Goal: Task Accomplishment & Management: Manage account settings

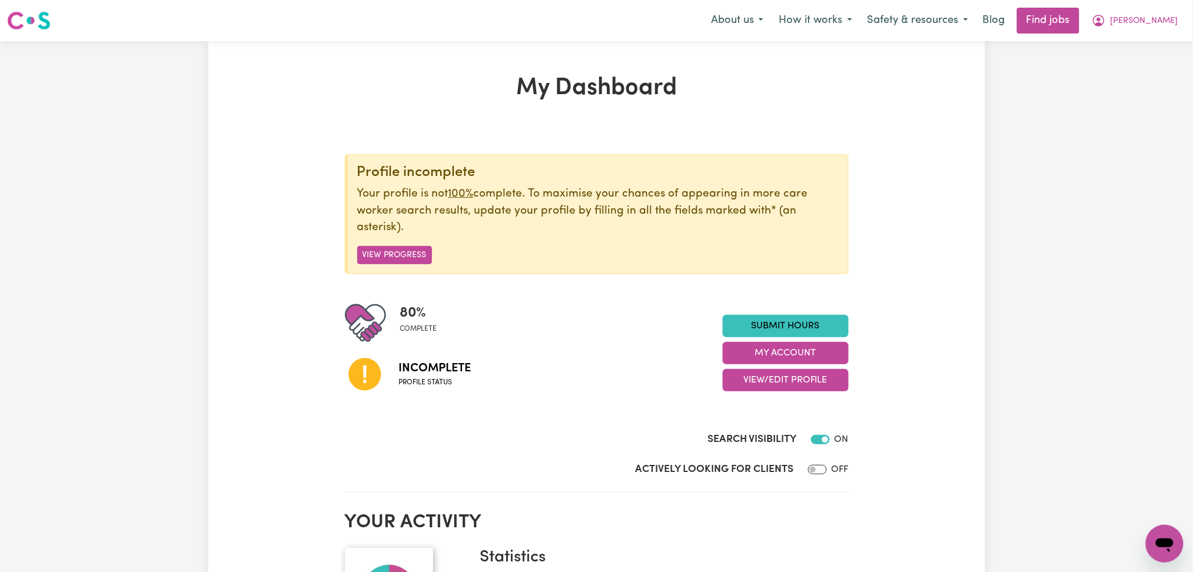
click at [800, 186] on p "Your profile is not 100% complete. To maximise your chances of appearing in mor…" at bounding box center [597, 211] width 481 height 51
click at [1160, 23] on button "[PERSON_NAME]" at bounding box center [1135, 20] width 102 height 25
click at [1135, 88] on link "Logout" at bounding box center [1138, 90] width 93 height 22
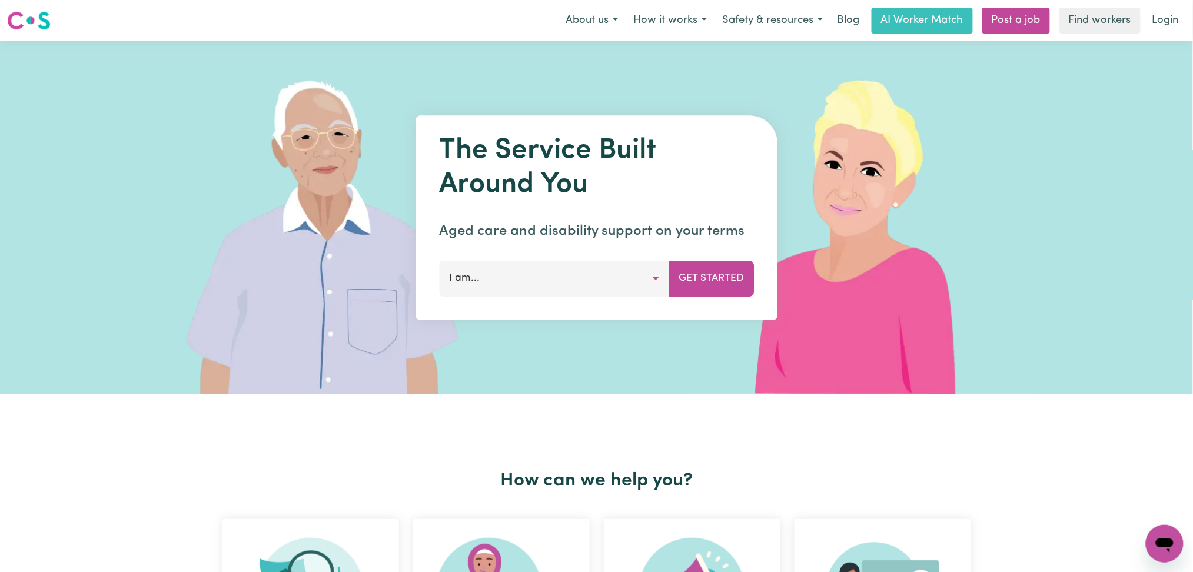
click at [1154, 28] on link "Login" at bounding box center [1165, 21] width 41 height 26
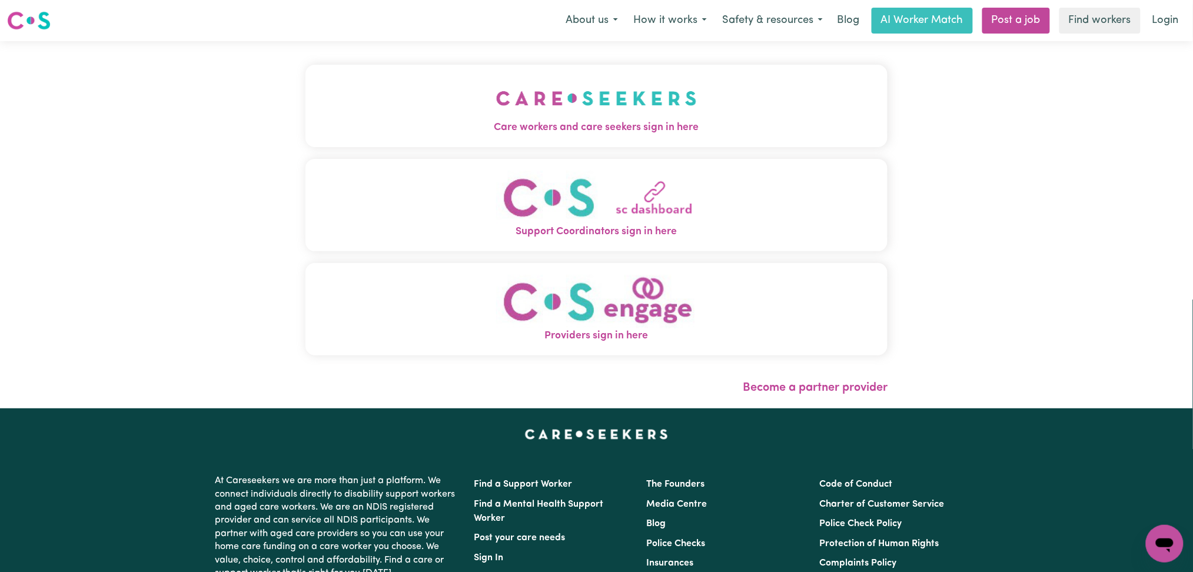
click at [550, 102] on img "Care workers and care seekers sign in here" at bounding box center [596, 99] width 201 height 44
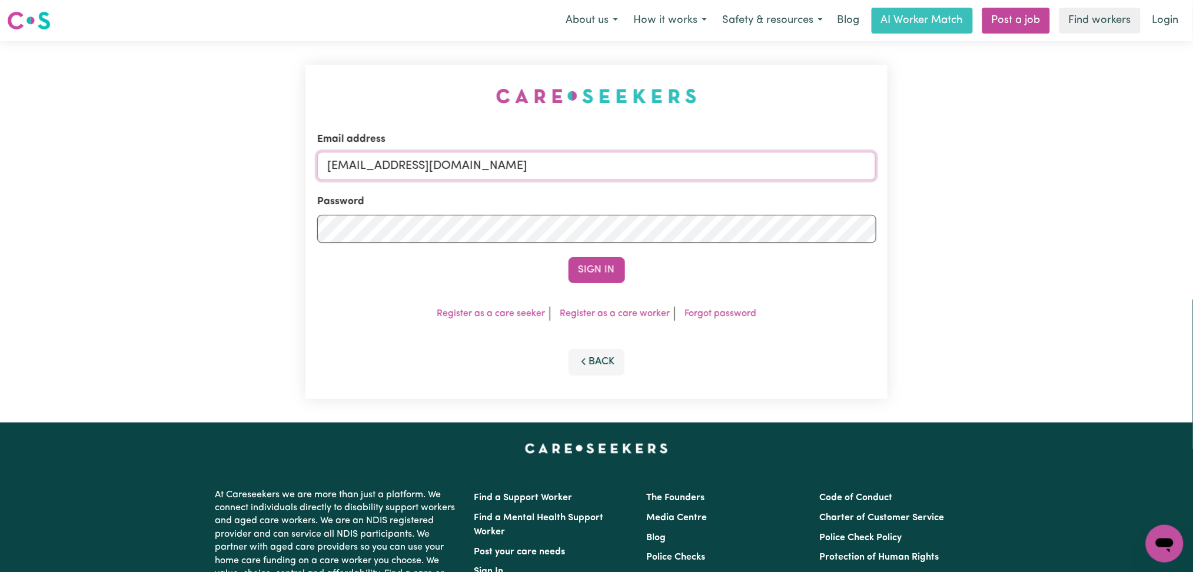
drag, startPoint x: 558, startPoint y: 172, endPoint x: 553, endPoint y: 170, distance: 6.3
click at [558, 172] on input "[EMAIL_ADDRESS][DOMAIN_NAME]" at bounding box center [596, 166] width 559 height 28
drag, startPoint x: 390, startPoint y: 164, endPoint x: 747, endPoint y: 164, distance: 357.8
click at [747, 164] on input "Superuser~[EMAIL_ADDRESS][DOMAIN_NAME]" at bounding box center [596, 166] width 559 height 28
click at [628, 158] on input "Superuser~[EMAIL_ADDRESS][DOMAIN_NAME]" at bounding box center [596, 166] width 559 height 28
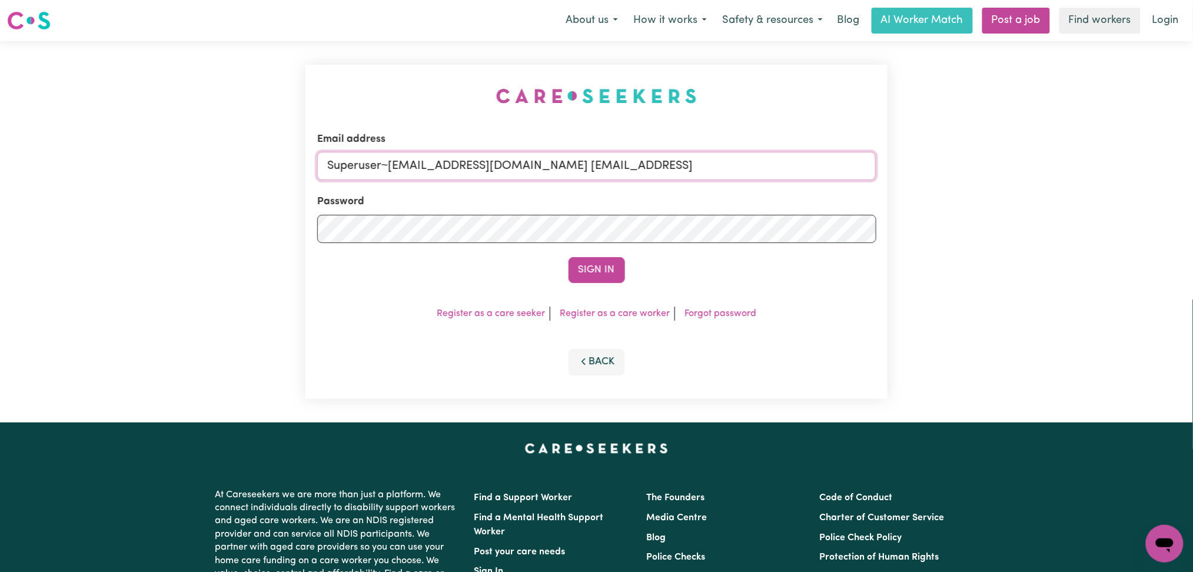
drag, startPoint x: 512, startPoint y: 165, endPoint x: 763, endPoint y: 171, distance: 251.4
click at [763, 171] on input "Superuser~[EMAIL_ADDRESS][DOMAIN_NAME] [EMAIL_ADDRESS]" at bounding box center [596, 166] width 559 height 28
click at [630, 165] on input "Superuser~[EMAIL_ADDRESS][DOMAIN_NAME] [EMAIL_ADDRESS]" at bounding box center [596, 166] width 559 height 28
drag, startPoint x: 512, startPoint y: 162, endPoint x: 691, endPoint y: 162, distance: 178.9
click at [691, 162] on input "Superuser~[EMAIL_ADDRESS][DOMAIN_NAME] [EMAIL_ADDRESS]" at bounding box center [596, 166] width 559 height 28
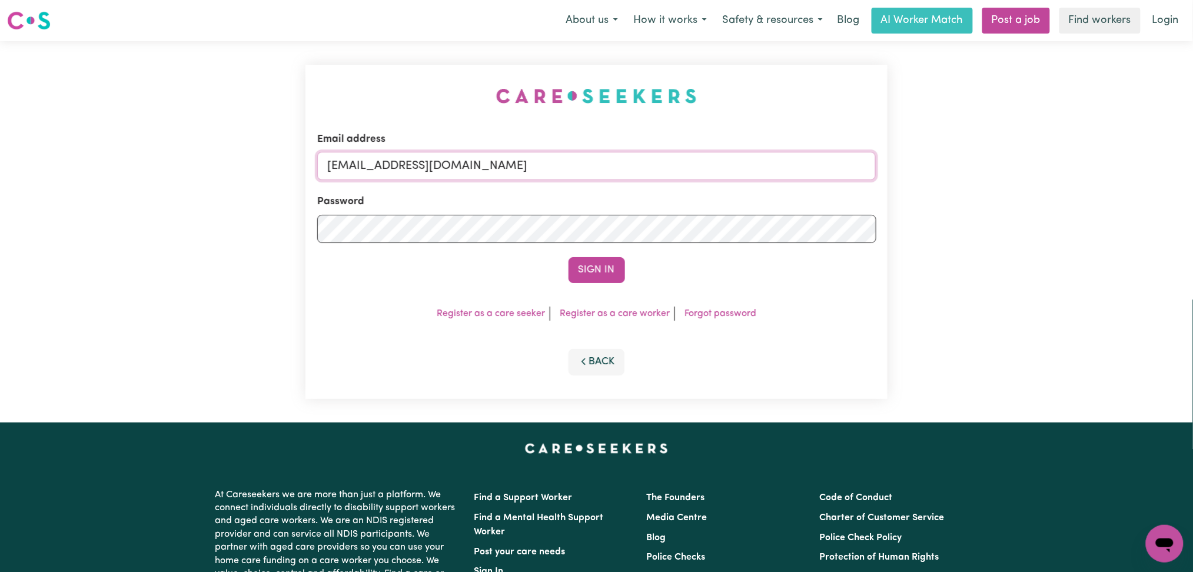
type input "Superuser~[EMAIL_ADDRESS][DOMAIN_NAME]"
click at [434, 164] on input "Superuser~[EMAIL_ADDRESS][DOMAIN_NAME]" at bounding box center [596, 166] width 559 height 28
drag, startPoint x: 390, startPoint y: 168, endPoint x: 576, endPoint y: 172, distance: 185.4
click at [576, 172] on input "Superuser~[EMAIL_ADDRESS][DOMAIN_NAME]" at bounding box center [596, 166] width 559 height 28
click at [568, 172] on input "Superuser~[EMAIL_ADDRESS][DOMAIN_NAME]" at bounding box center [596, 166] width 559 height 28
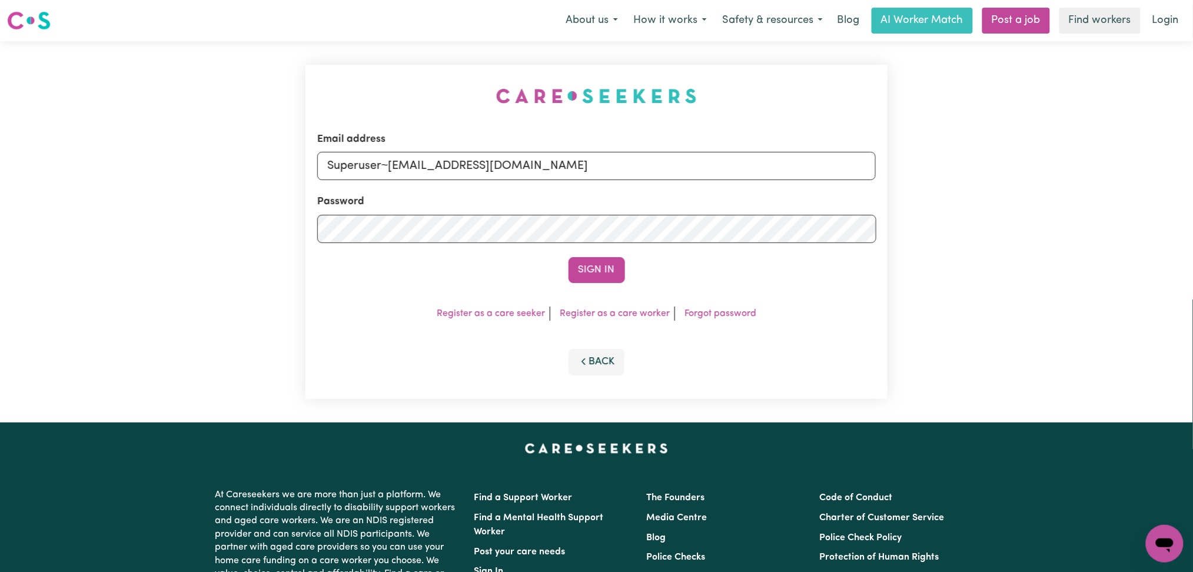
click at [590, 265] on button "Sign In" at bounding box center [596, 270] width 56 height 26
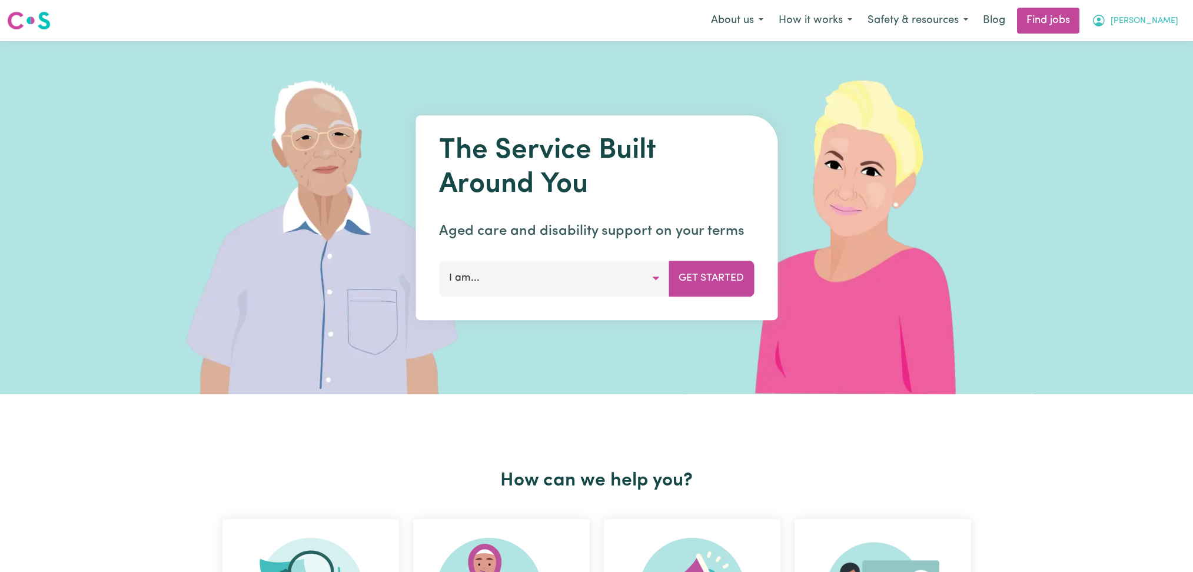
click at [1173, 19] on span "[PERSON_NAME]" at bounding box center [1144, 21] width 68 height 13
click at [1143, 84] on link "Logout" at bounding box center [1138, 90] width 93 height 22
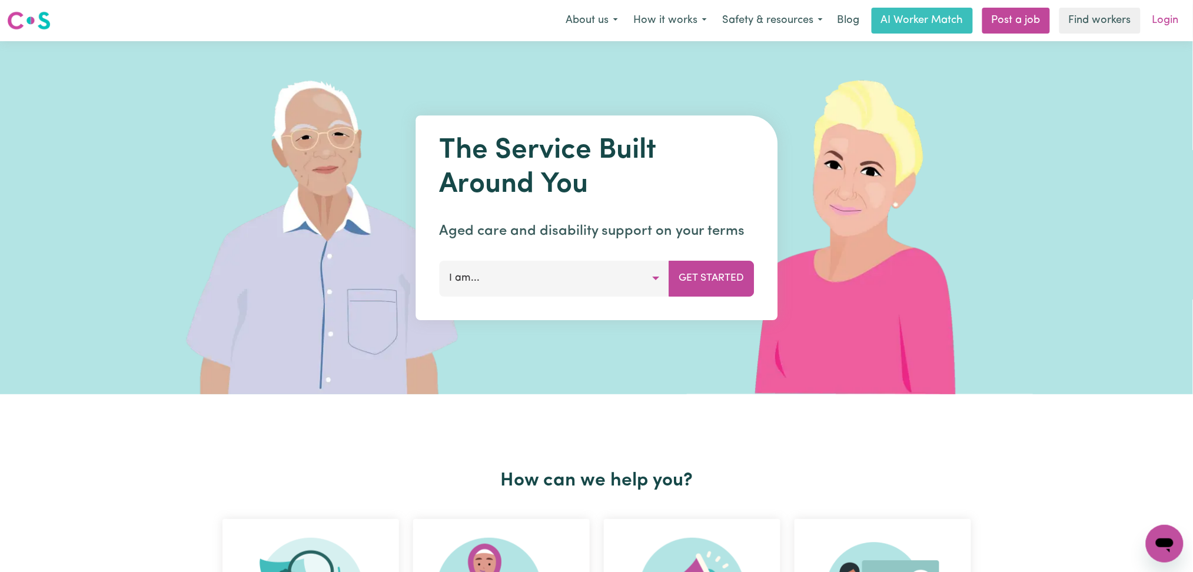
click at [1172, 22] on link "Login" at bounding box center [1165, 21] width 41 height 26
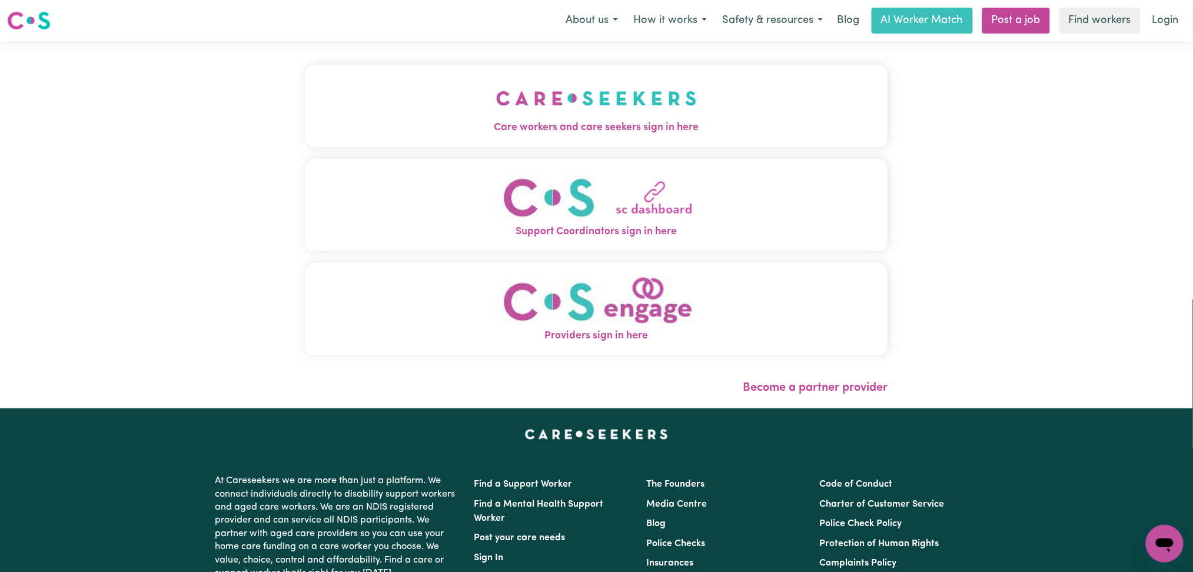
click at [496, 99] on img "Care workers and care seekers sign in here" at bounding box center [596, 99] width 201 height 44
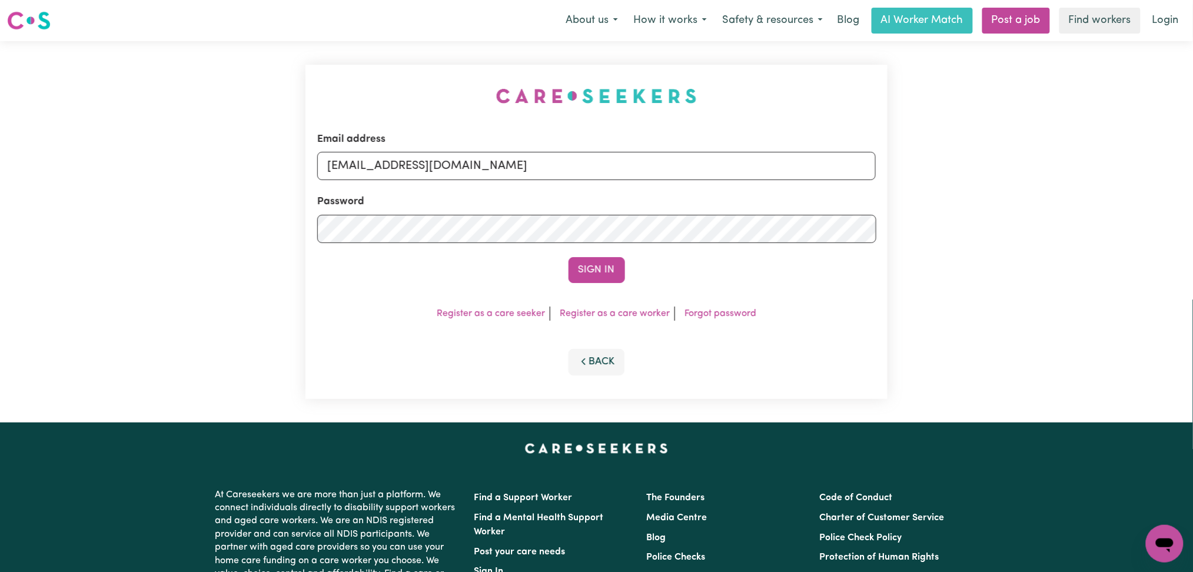
click at [390, 180] on div "Email address onboardingcs@careseekers.com.au" at bounding box center [596, 156] width 559 height 48
drag, startPoint x: 417, startPoint y: 152, endPoint x: 415, endPoint y: 178, distance: 26.5
click at [418, 153] on input "[EMAIL_ADDRESS][DOMAIN_NAME]" at bounding box center [596, 166] width 559 height 28
drag, startPoint x: 394, startPoint y: 166, endPoint x: 597, endPoint y: 177, distance: 203.9
click at [601, 168] on input "Superuser~[EMAIL_ADDRESS][DOMAIN_NAME]" at bounding box center [596, 166] width 559 height 28
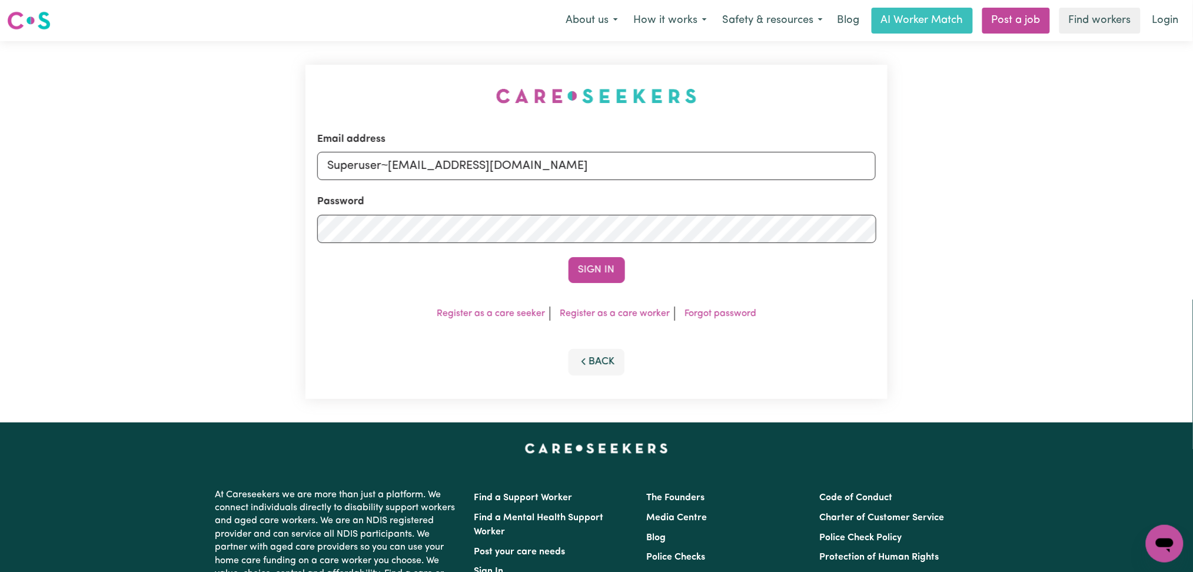
type input "Superuser~[EMAIL_ADDRESS][DOMAIN_NAME]"
click at [606, 265] on button "Sign In" at bounding box center [596, 270] width 56 height 26
